Goal: Task Accomplishment & Management: Use online tool/utility

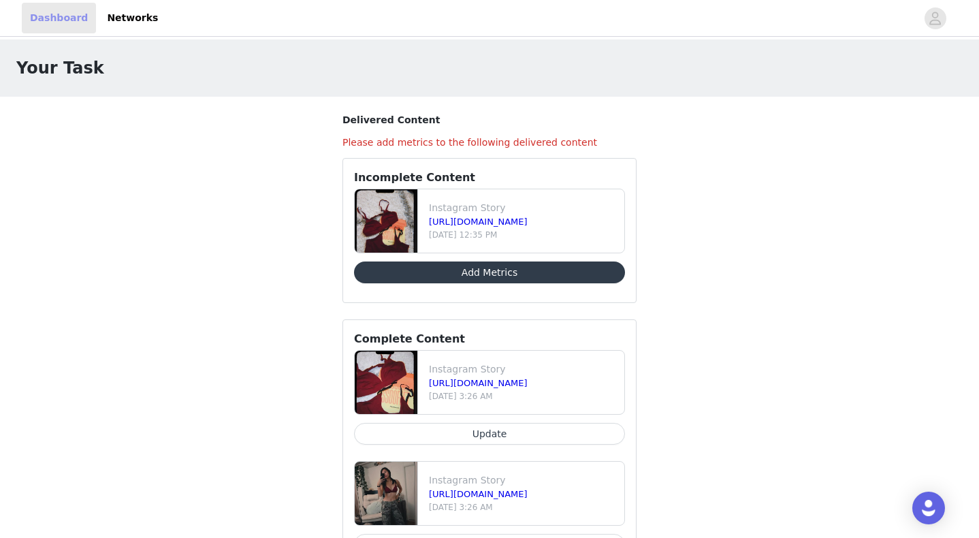
click at [65, 26] on link "Dashboard" at bounding box center [59, 18] width 74 height 31
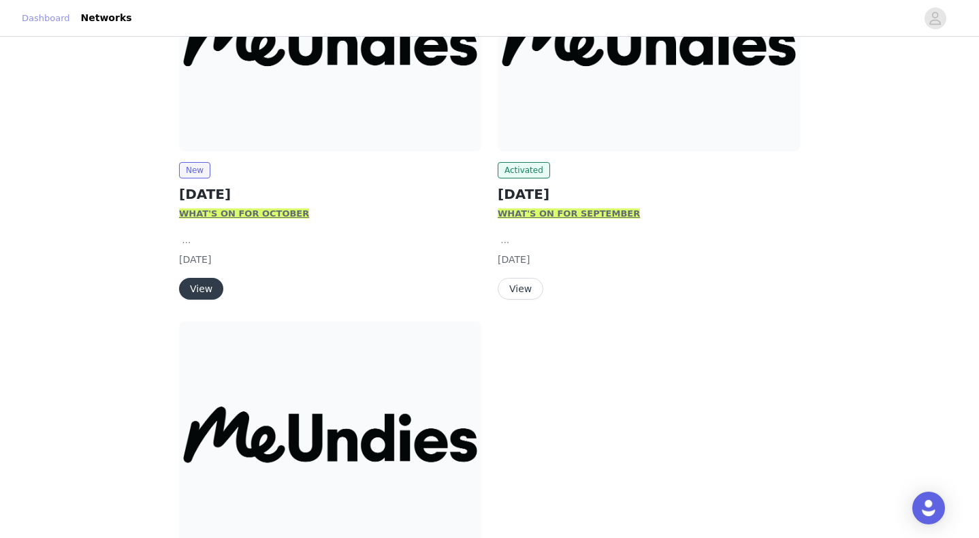
scroll to position [206, 0]
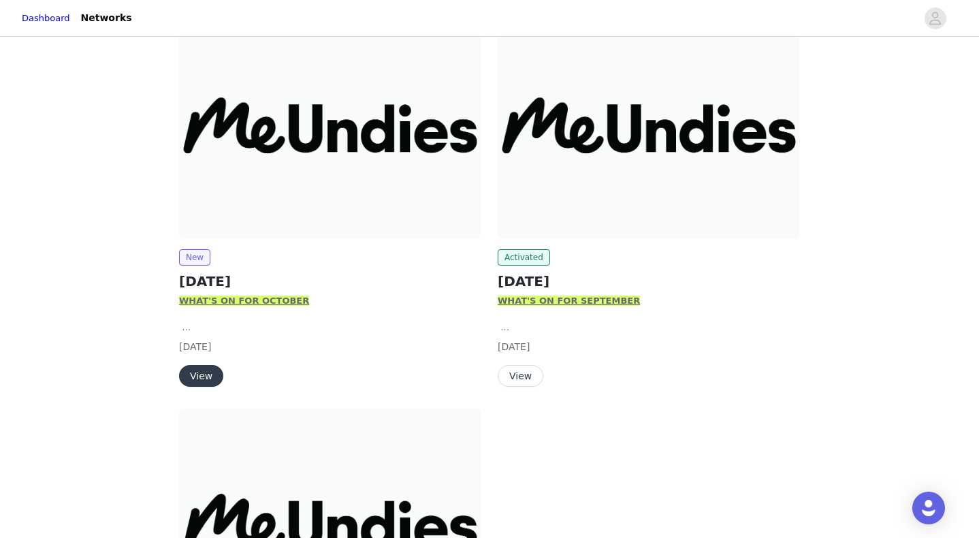
click at [524, 376] on button "View" at bounding box center [521, 376] width 46 height 22
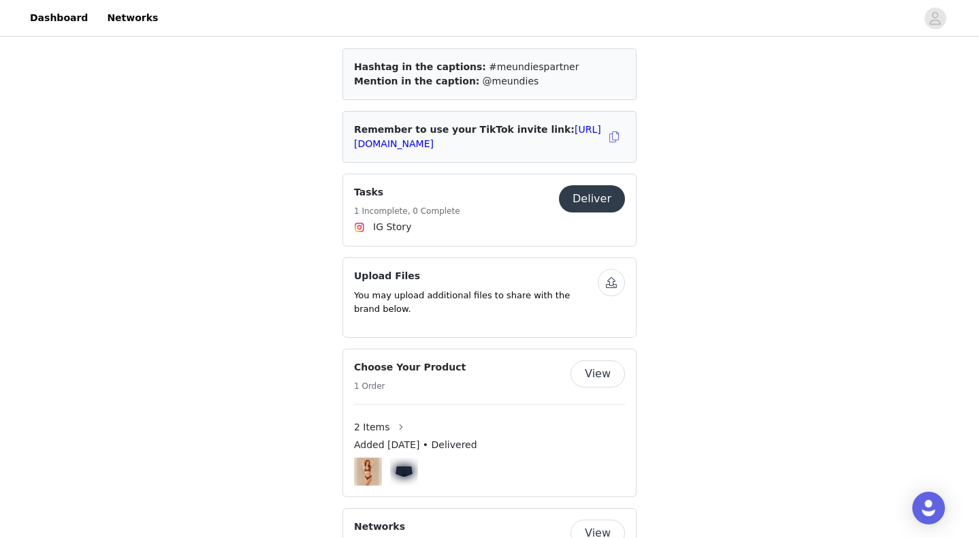
scroll to position [842, 0]
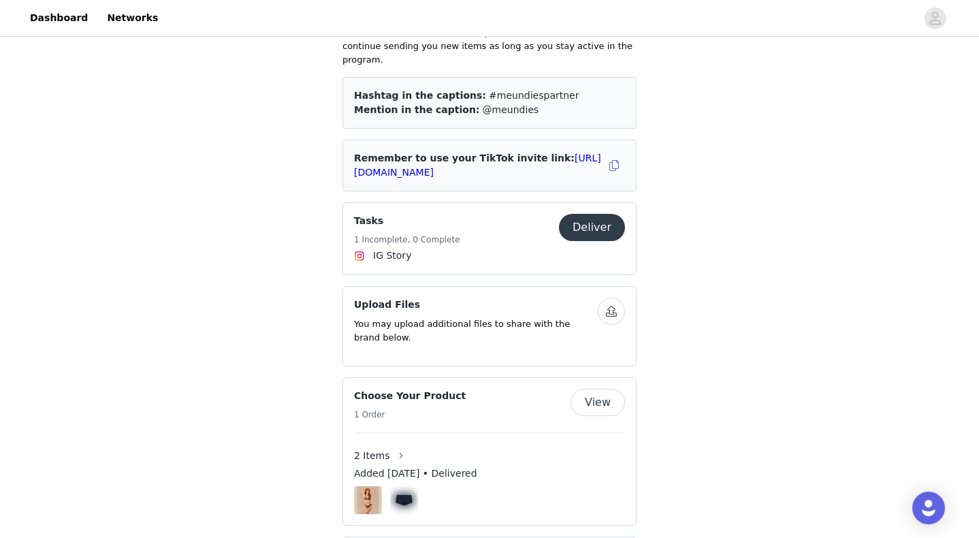
click at [595, 231] on button "Deliver" at bounding box center [592, 227] width 66 height 27
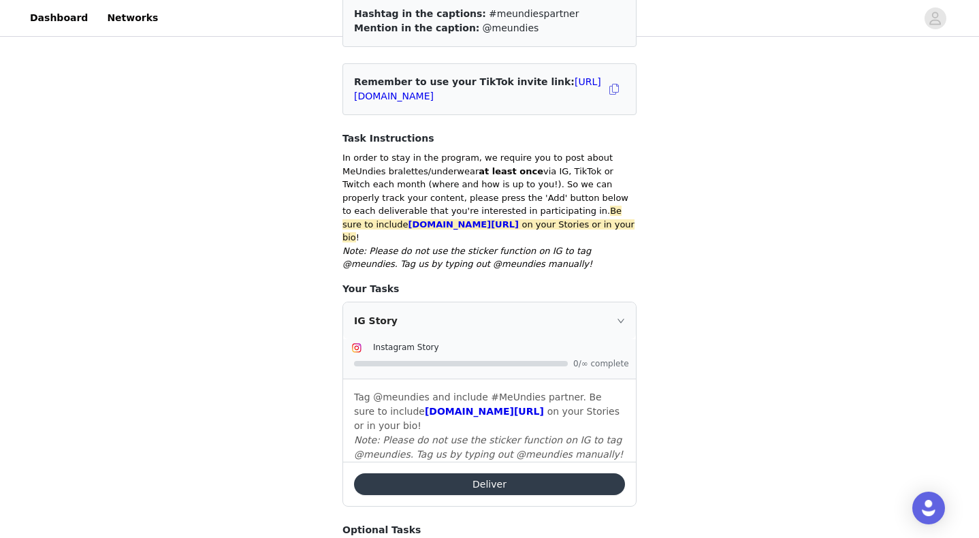
scroll to position [174, 0]
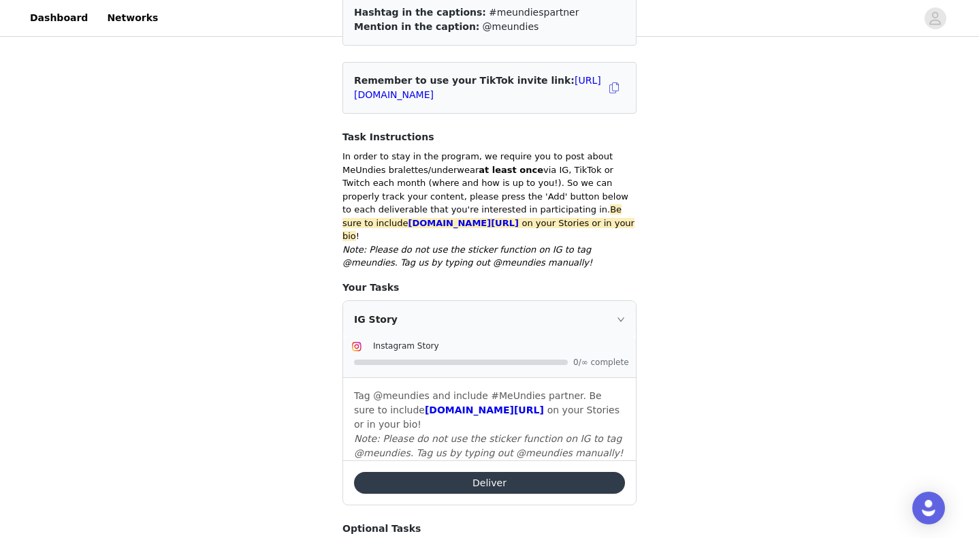
click at [535, 472] on button "Deliver" at bounding box center [489, 483] width 271 height 22
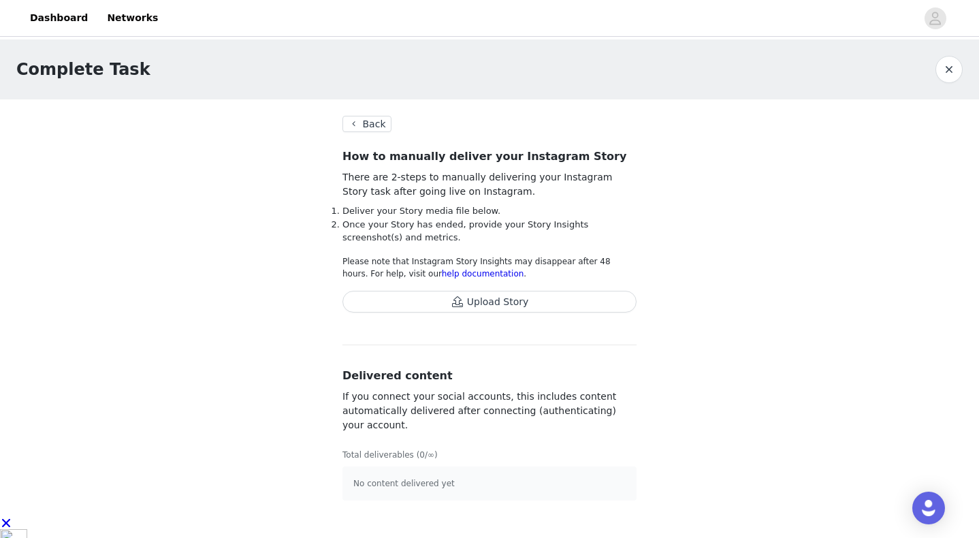
click at [469, 301] on button "Upload Story" at bounding box center [490, 302] width 294 height 22
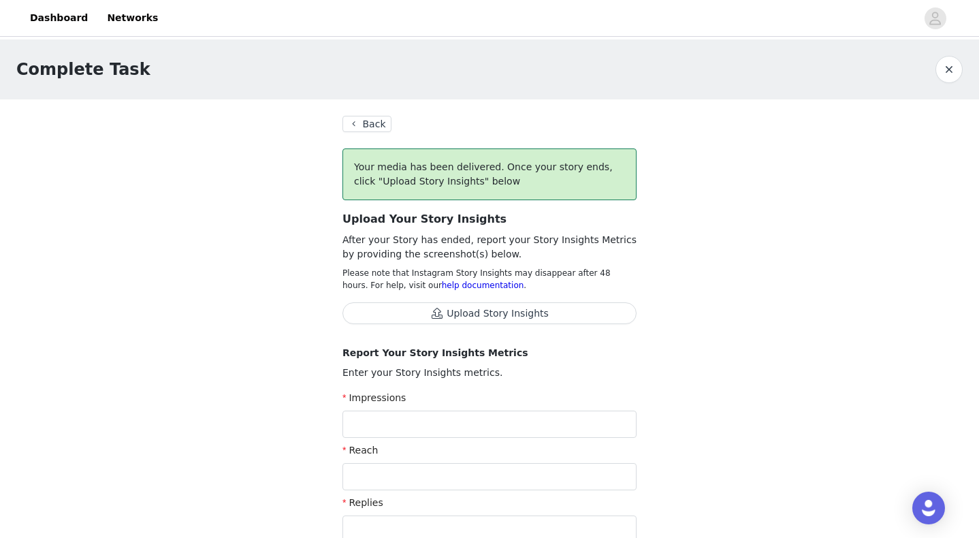
click at [376, 125] on button "Back" at bounding box center [367, 124] width 49 height 16
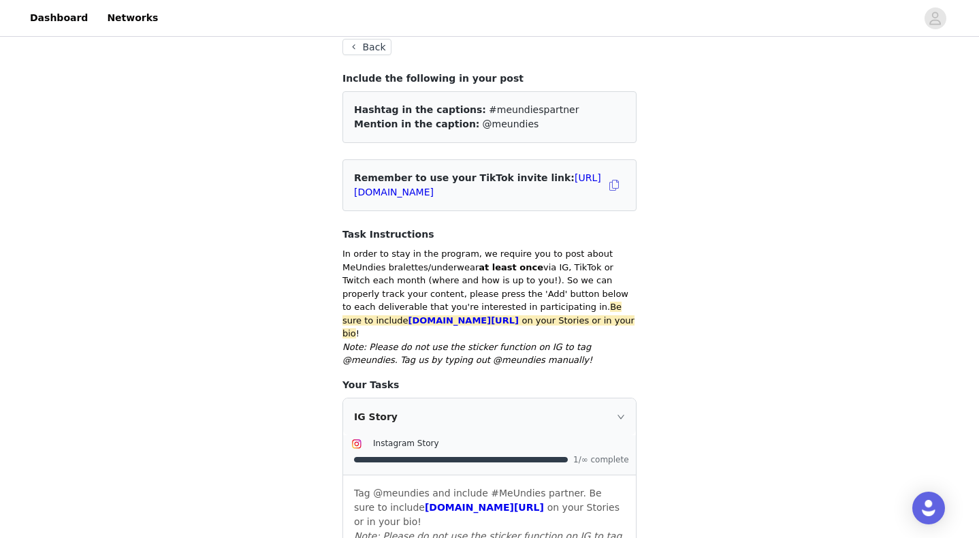
scroll to position [78, 0]
